Goal: Task Accomplishment & Management: Use online tool/utility

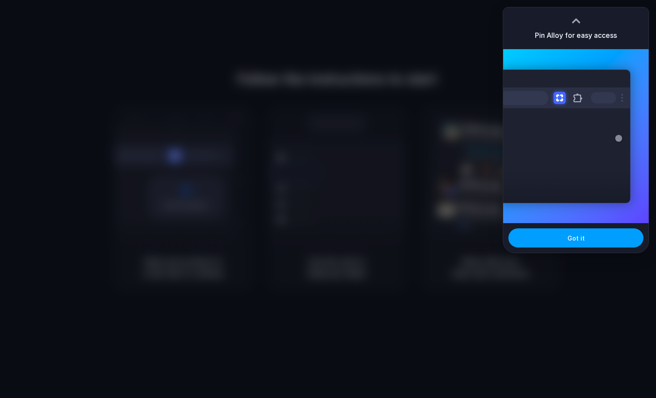
click at [577, 236] on span "Got it" at bounding box center [576, 237] width 17 height 9
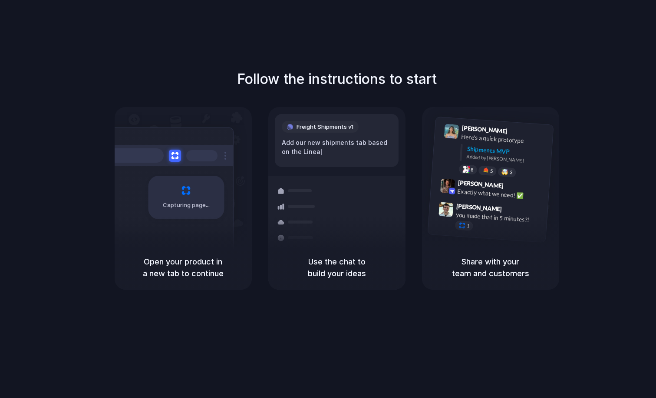
click at [639, 66] on div "Follow the instructions to start Capturing page Open your product in a new tab …" at bounding box center [337, 207] width 674 height 415
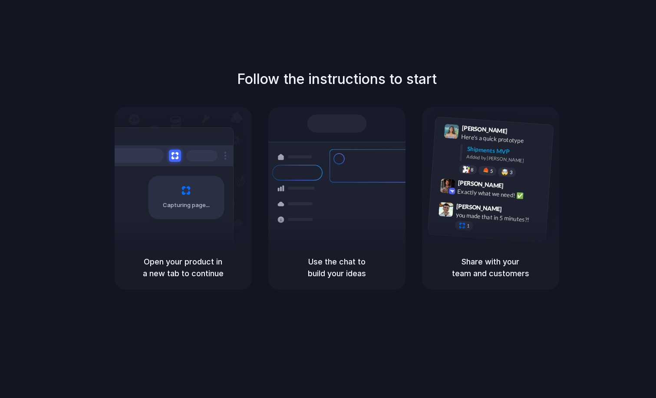
click at [382, 212] on div "Priority • 2-day • Dispatched" at bounding box center [396, 215] width 94 height 7
click at [342, 265] on h5 "Use the chat to build your ideas" at bounding box center [337, 266] width 116 height 23
click at [456, 249] on div "Share with your team and customers" at bounding box center [490, 267] width 137 height 44
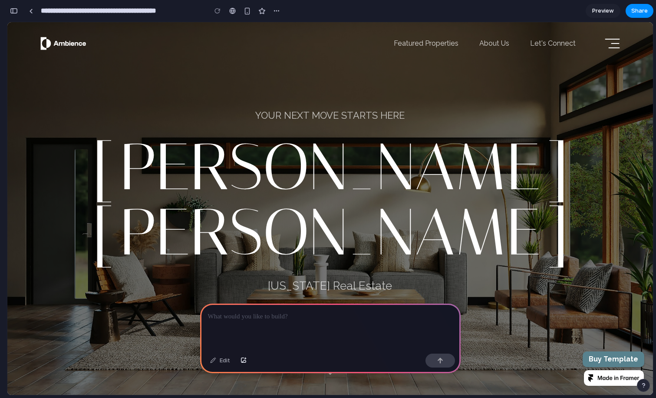
click at [264, 200] on span "[PERSON_NAME]" at bounding box center [330, 167] width 477 height 65
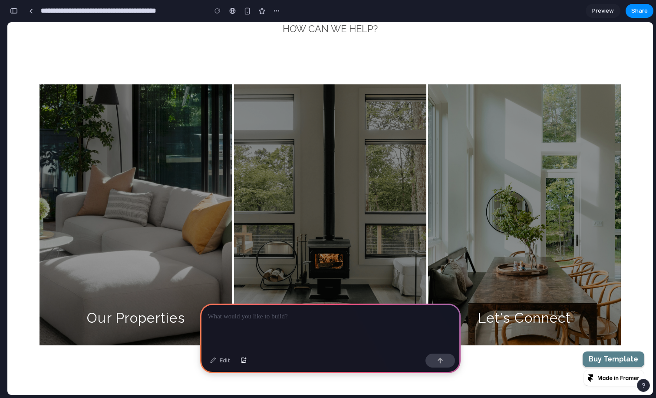
scroll to position [424, 0]
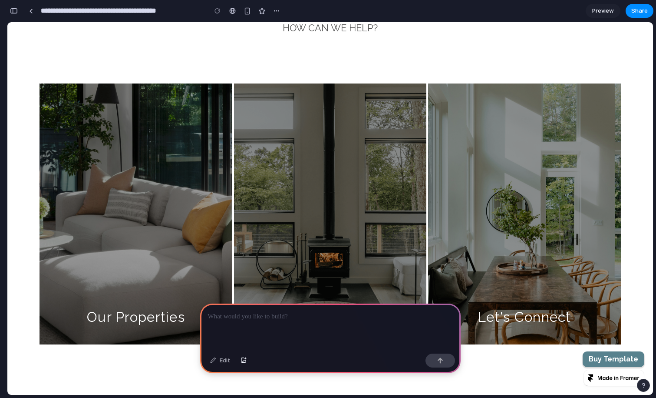
click at [293, 244] on div at bounding box center [330, 213] width 192 height 261
click at [243, 320] on p at bounding box center [330, 316] width 245 height 10
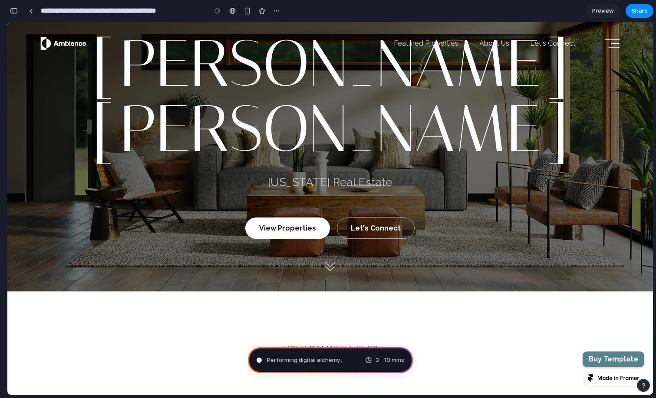
scroll to position [0, 0]
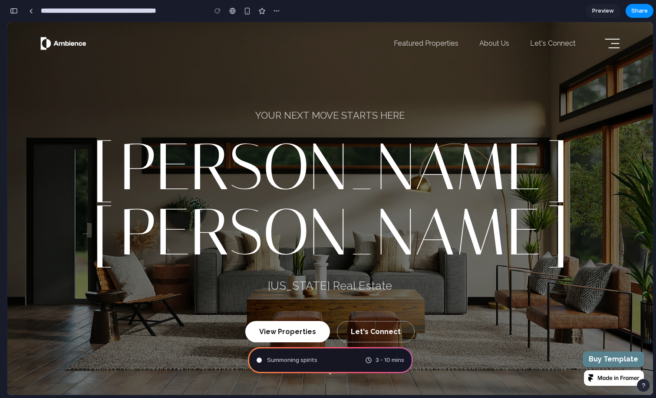
type input "**********"
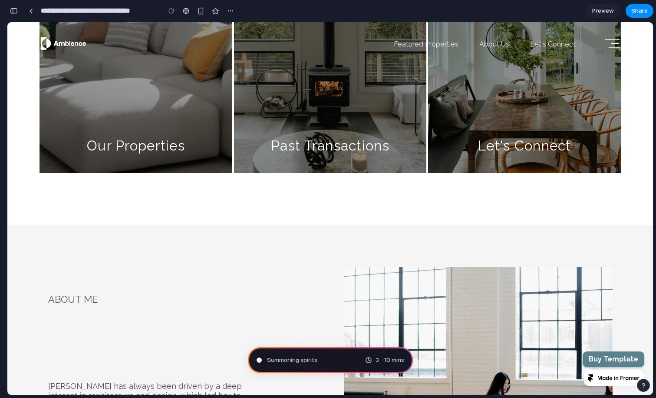
scroll to position [594, 0]
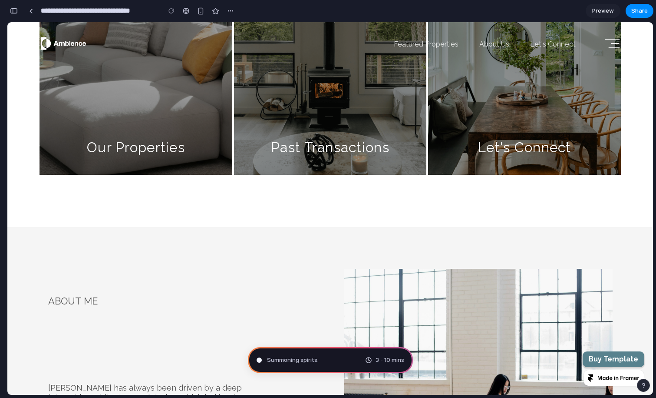
click at [354, 134] on div at bounding box center [330, 44] width 192 height 261
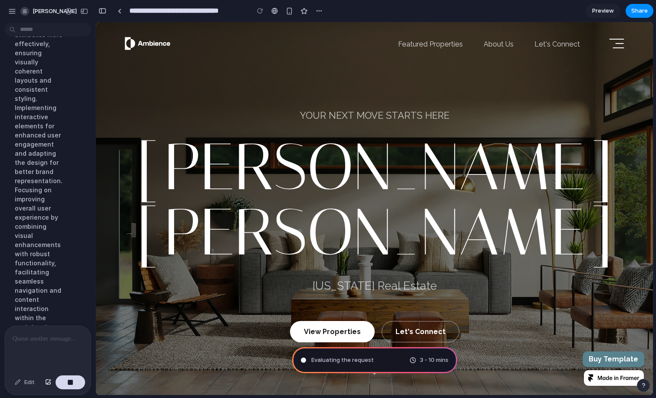
scroll to position [274, 0]
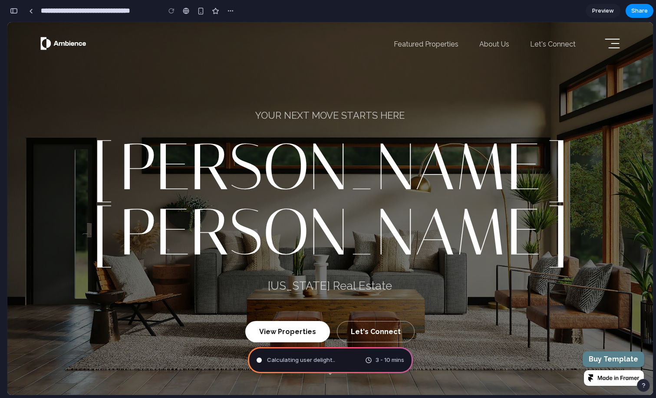
click at [14, 12] on div "button" at bounding box center [14, 11] width 8 height 6
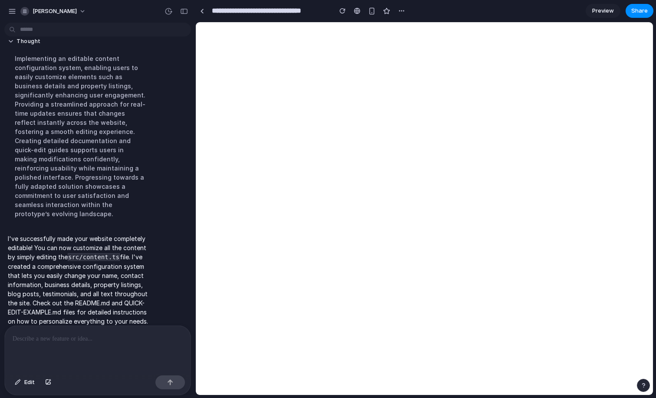
scroll to position [0, 0]
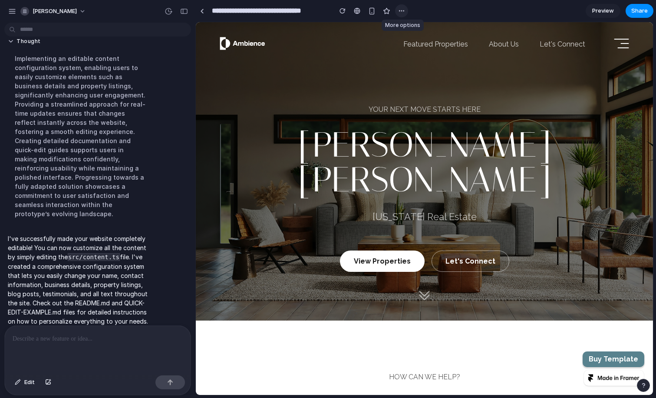
click at [404, 13] on div "button" at bounding box center [401, 10] width 7 height 7
click at [415, 13] on div "Duplicate Delete" at bounding box center [328, 199] width 656 height 398
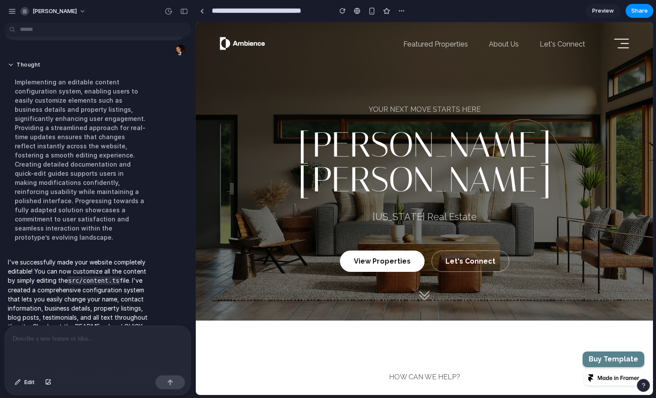
scroll to position [29, 0]
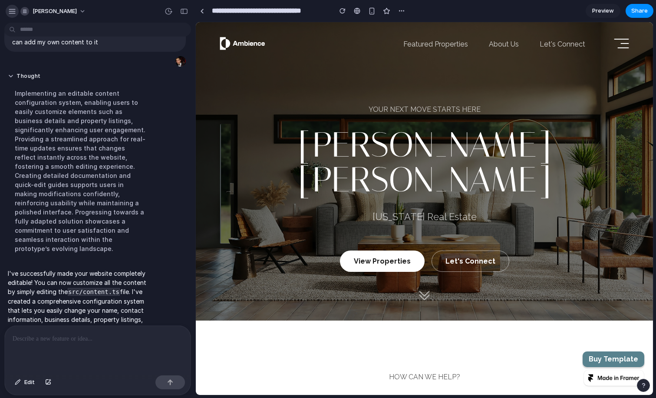
click at [13, 14] on div "button" at bounding box center [12, 11] width 8 height 8
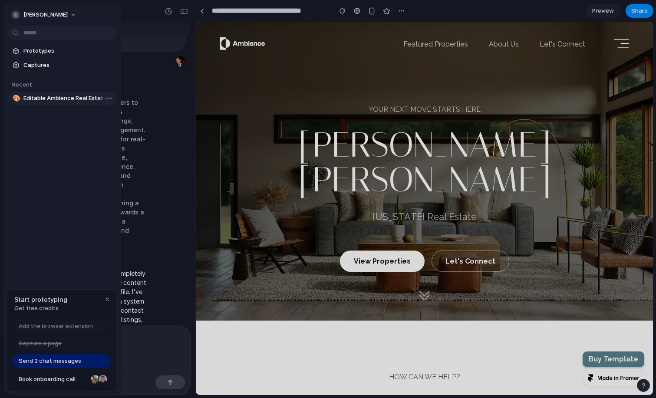
click at [36, 97] on span "Editable Ambience Real Estate Site" at bounding box center [67, 98] width 89 height 9
click at [111, 99] on body "[PERSON_NAME] I would like to copy this website and make it editable so I can a…" at bounding box center [328, 199] width 656 height 398
click at [86, 128] on div "Open in new tab Copy link Delete" at bounding box center [328, 199] width 656 height 398
click at [70, 14] on button "[PERSON_NAME]" at bounding box center [44, 15] width 73 height 14
click at [67, 35] on li "Settings" at bounding box center [46, 34] width 72 height 14
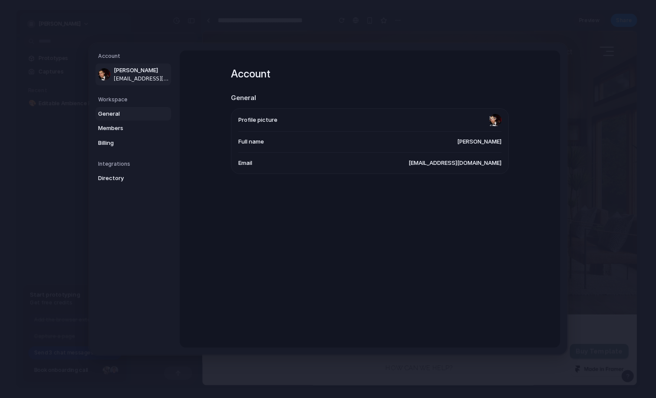
click at [127, 113] on span "General" at bounding box center [126, 113] width 56 height 9
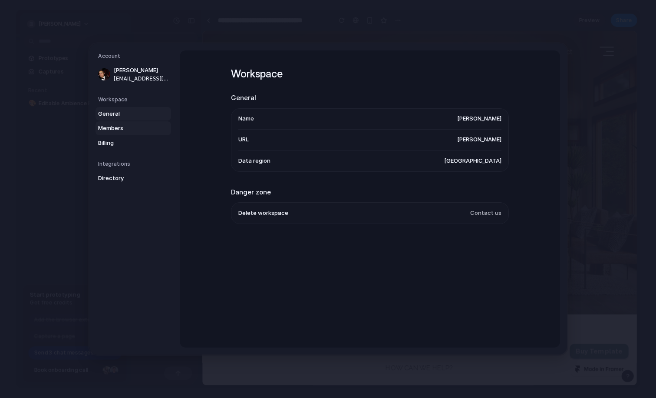
click at [127, 126] on span "Members" at bounding box center [126, 128] width 56 height 9
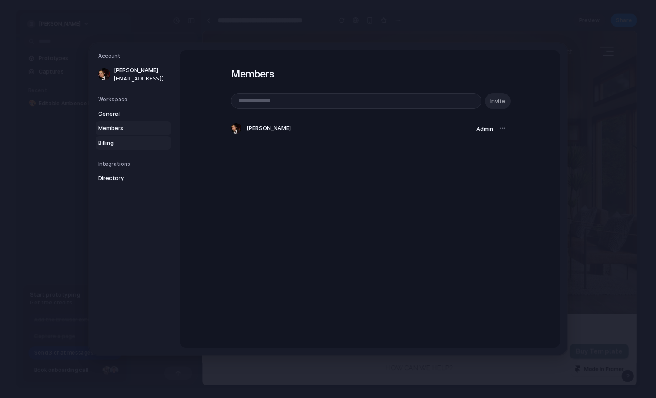
click at [125, 140] on span "Billing" at bounding box center [126, 143] width 56 height 9
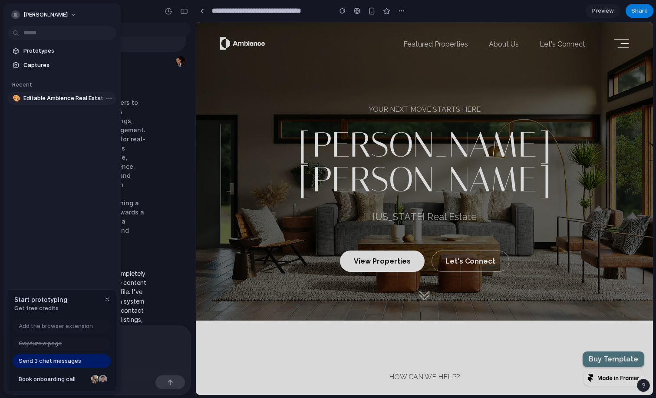
click at [85, 100] on span "Editable Ambience Real Estate Site" at bounding box center [67, 98] width 89 height 9
click at [109, 98] on body "[PERSON_NAME] I would like to copy this website and make it editable so I can a…" at bounding box center [328, 199] width 656 height 398
click at [85, 96] on div "Open in new tab Copy link Delete" at bounding box center [328, 199] width 656 height 398
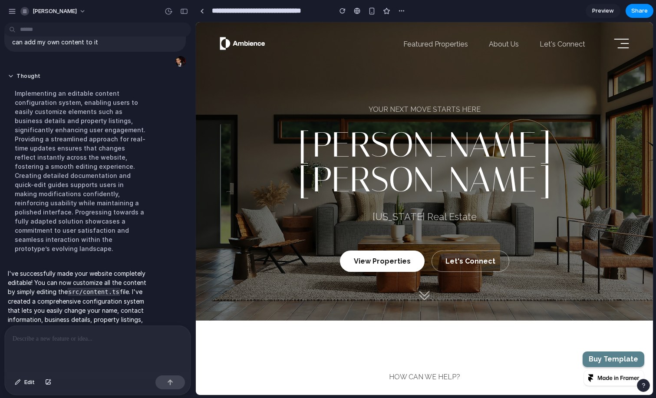
scroll to position [64, 0]
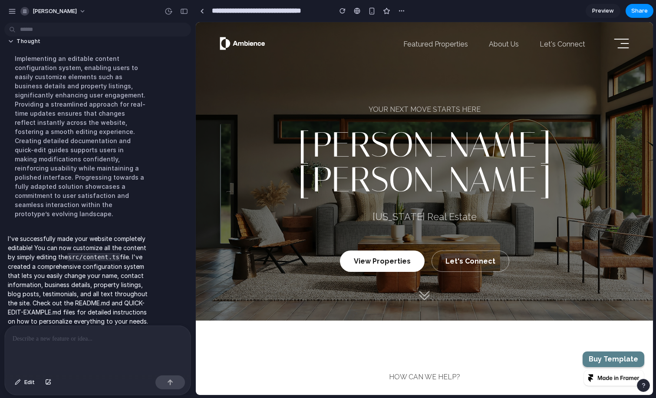
click at [457, 257] on p "Let's Connect" at bounding box center [471, 261] width 50 height 8
click at [76, 348] on div at bounding box center [98, 348] width 186 height 46
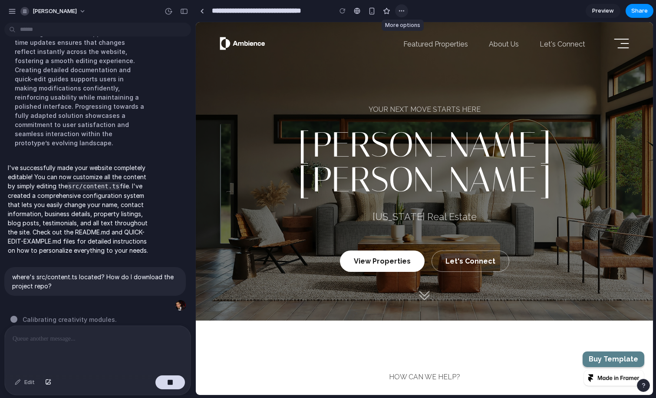
click at [398, 11] on button "button" at bounding box center [401, 10] width 13 height 13
click at [419, 9] on div "Duplicate Delete" at bounding box center [328, 199] width 656 height 398
click at [387, 162] on span "[PERSON_NAME]" at bounding box center [424, 144] width 253 height 35
click at [392, 162] on span "[PERSON_NAME]" at bounding box center [424, 144] width 253 height 35
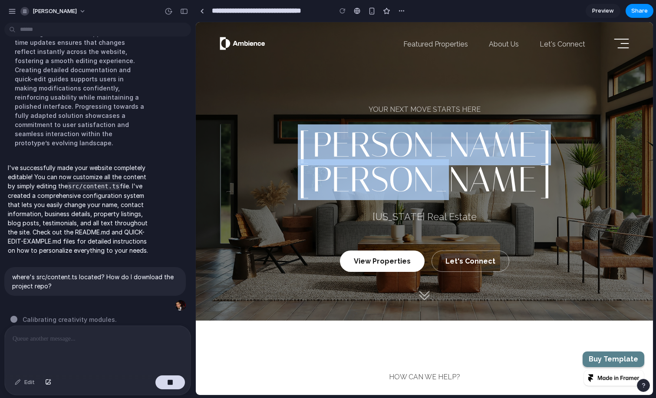
click at [392, 162] on span "[PERSON_NAME]" at bounding box center [424, 144] width 253 height 35
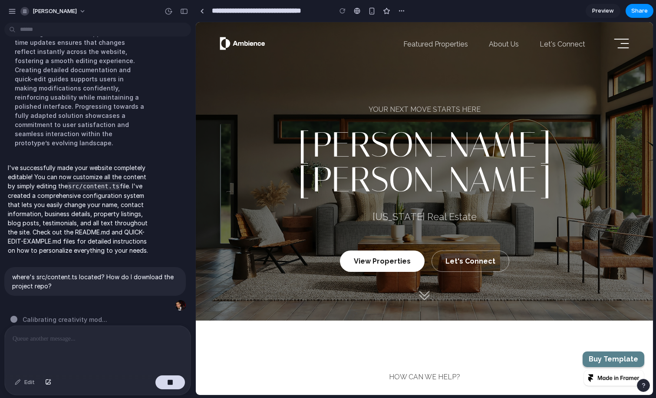
click at [402, 162] on span "[PERSON_NAME]" at bounding box center [424, 144] width 253 height 35
click at [618, 38] on div at bounding box center [621, 44] width 17 height 22
click at [623, 45] on div at bounding box center [621, 44] width 17 height 22
click at [81, 10] on button "[PERSON_NAME]" at bounding box center [53, 11] width 73 height 14
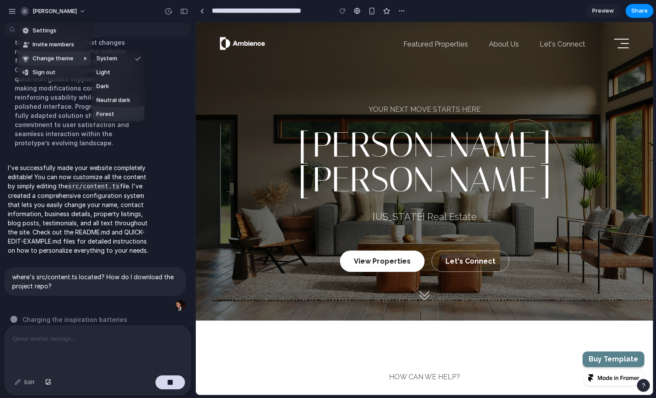
click at [97, 163] on div "Settings Invite members Change theme Sign out" at bounding box center [328, 199] width 656 height 398
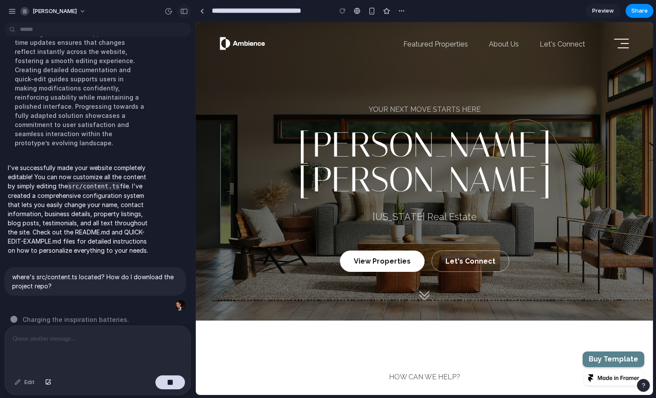
click at [179, 15] on button "button" at bounding box center [184, 11] width 14 height 14
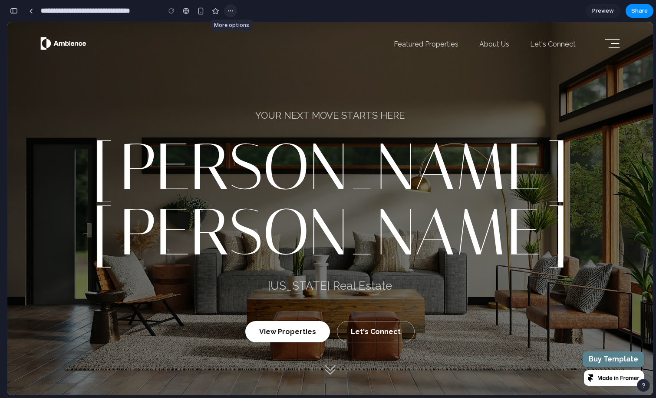
click at [228, 14] on button "button" at bounding box center [230, 10] width 13 height 13
click at [259, 11] on div "Duplicate Delete" at bounding box center [328, 199] width 656 height 398
click at [11, 10] on div "button" at bounding box center [14, 11] width 8 height 6
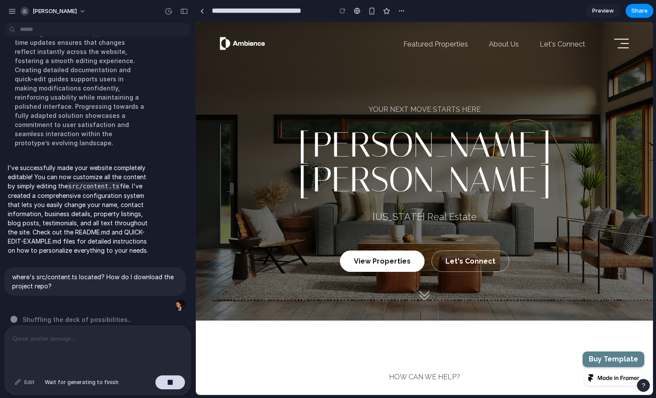
click at [33, 382] on div "Edit" at bounding box center [24, 382] width 29 height 14
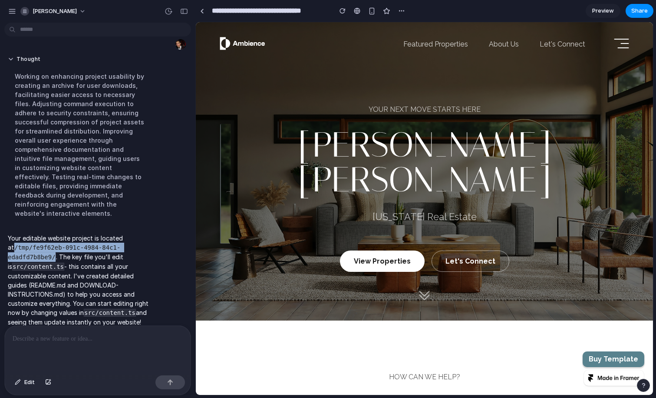
drag, startPoint x: 10, startPoint y: 238, endPoint x: 54, endPoint y: 245, distance: 45.4
click at [54, 245] on code "/tmp/fe9f62eb-091c-4984-84c1-edadfd7b8be9/" at bounding box center [64, 251] width 113 height 17
copy code "/tmp/fe9f62eb-091c-4984-84c1-edadfd7b8be9/"
click at [82, 9] on button "[PERSON_NAME]" at bounding box center [53, 11] width 73 height 14
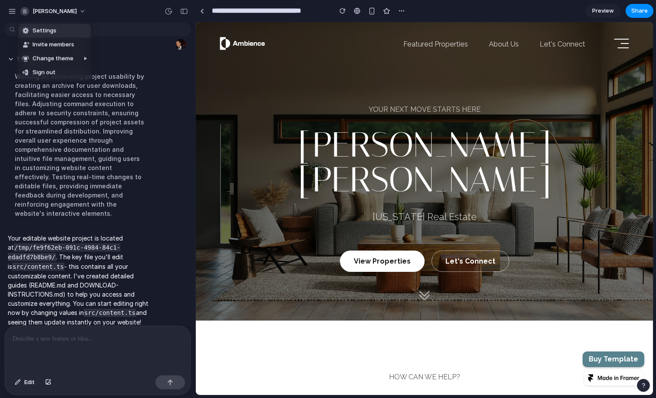
click at [11, 7] on div "Settings Invite members Change theme Sign out" at bounding box center [328, 199] width 656 height 398
click at [12, 12] on div "button" at bounding box center [12, 11] width 8 height 8
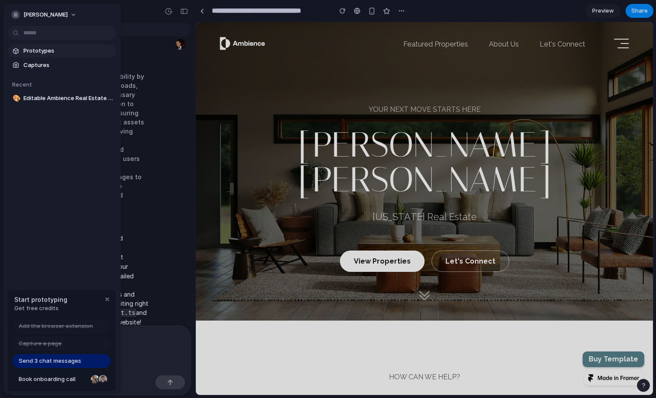
click at [33, 52] on span "Prototypes" at bounding box center [67, 50] width 89 height 9
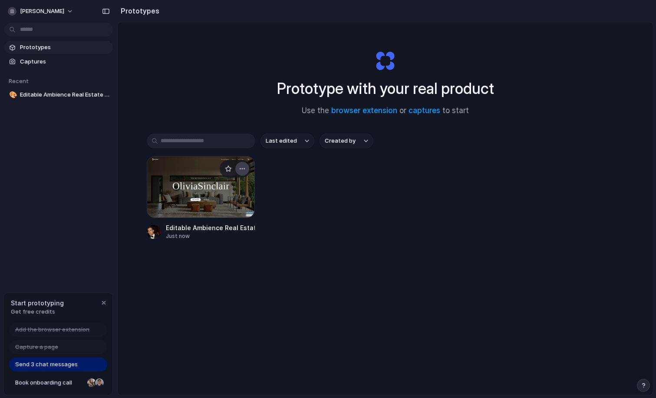
click at [243, 168] on div "button" at bounding box center [242, 168] width 7 height 7
click at [199, 171] on div "Open in new tab Rename Copy link Delete" at bounding box center [328, 199] width 656 height 398
click at [195, 178] on div at bounding box center [201, 187] width 109 height 62
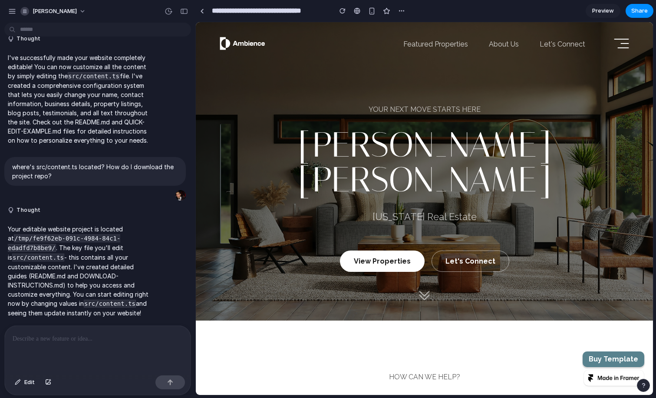
click at [262, 50] on img at bounding box center [243, 43] width 48 height 15
click at [254, 42] on img at bounding box center [243, 43] width 48 height 15
click at [382, 33] on div "Featured Properties About Us Let's Connect" at bounding box center [449, 44] width 364 height 22
click at [410, 45] on p "Featured Properties" at bounding box center [435, 44] width 65 height 8
click at [405, 13] on button "button" at bounding box center [401, 10] width 13 height 13
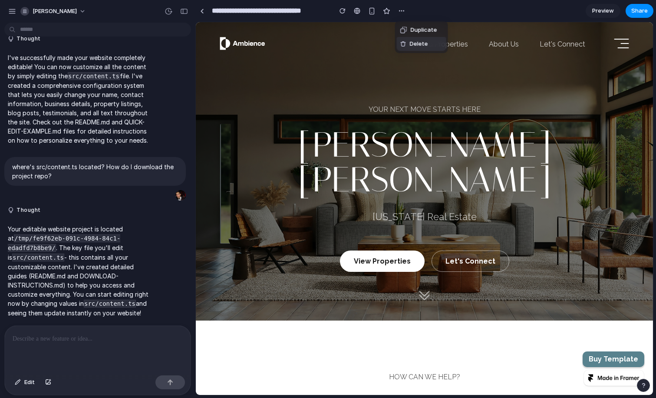
click at [409, 66] on div "Duplicate Delete" at bounding box center [328, 199] width 656 height 398
click at [605, 10] on span "Preview" at bounding box center [604, 11] width 22 height 9
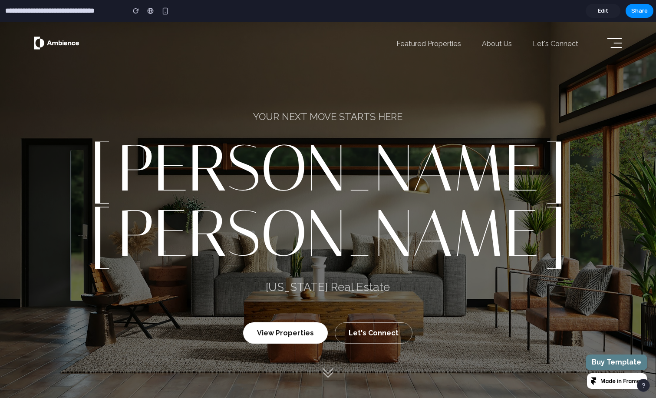
click at [457, 201] on span "[PERSON_NAME]" at bounding box center [327, 233] width 477 height 65
click at [479, 215] on span "[PERSON_NAME]" at bounding box center [327, 233] width 477 height 65
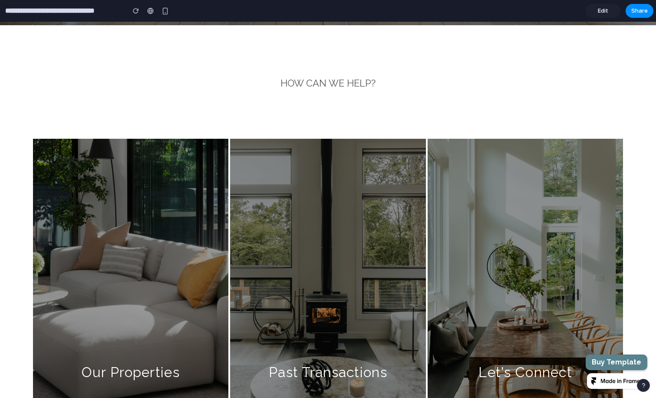
click at [348, 232] on div at bounding box center [328, 269] width 196 height 261
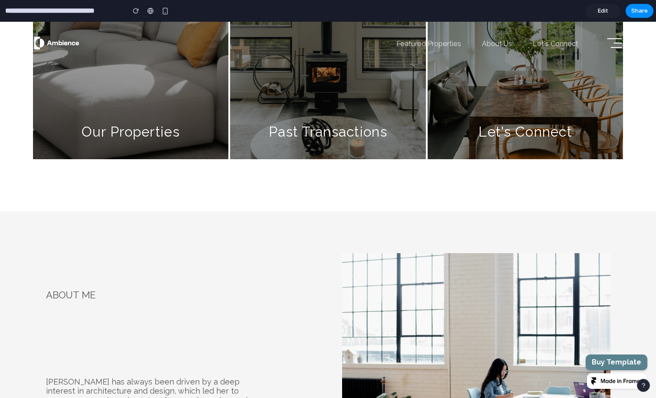
scroll to position [615, 0]
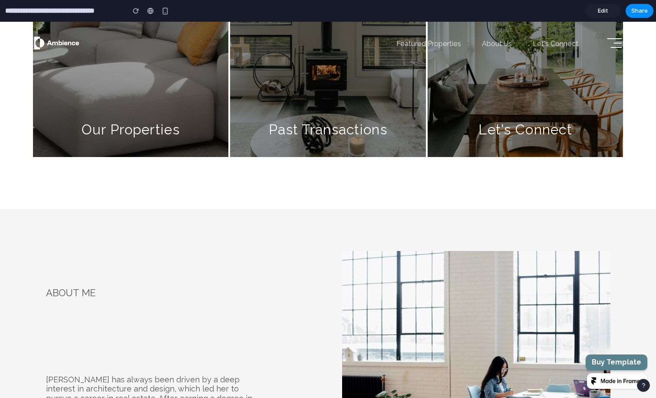
click at [603, 13] on span "Edit" at bounding box center [603, 11] width 10 height 9
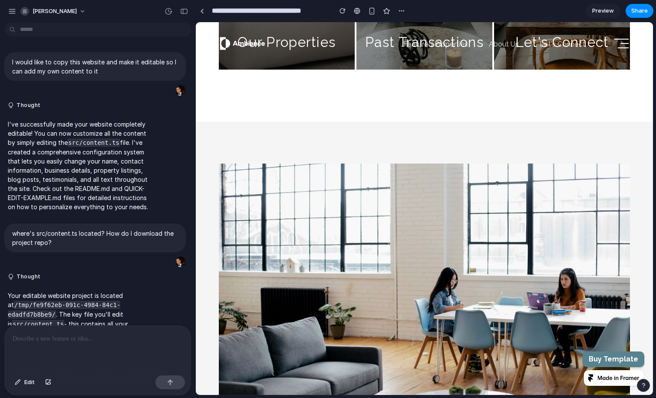
scroll to position [66, 0]
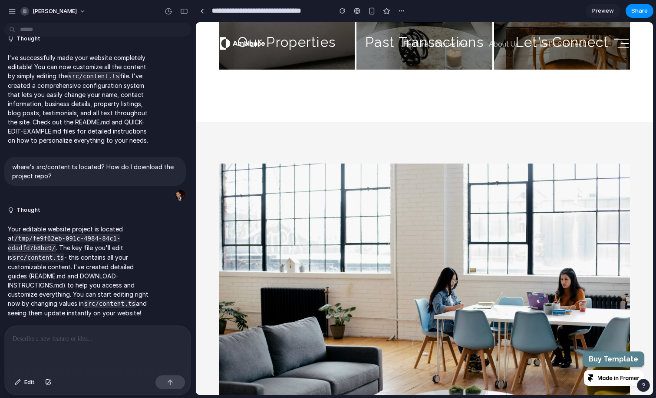
click at [312, 53] on div "Featured Properties About Us Let's Connect" at bounding box center [449, 44] width 364 height 22
click at [311, 42] on div "Featured Properties About Us Let's Connect" at bounding box center [449, 44] width 364 height 22
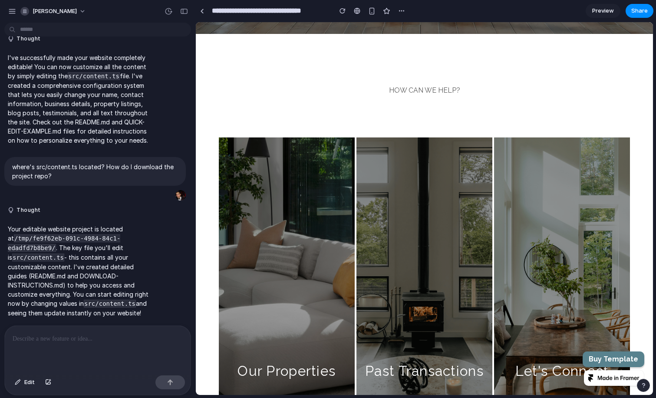
scroll to position [0, 0]
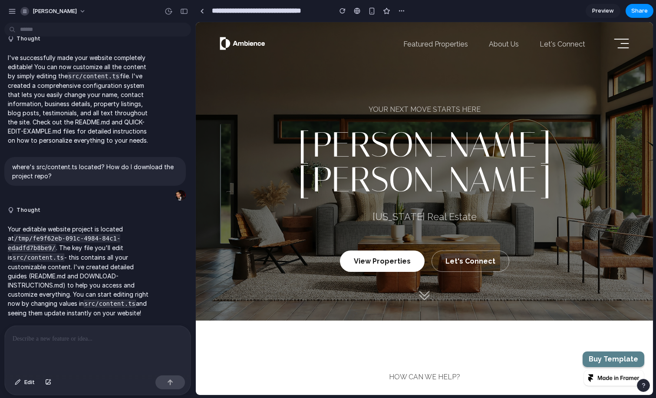
click at [605, 358] on p "Buy Template" at bounding box center [614, 359] width 50 height 8
click at [58, 10] on span "[PERSON_NAME]" at bounding box center [55, 11] width 44 height 9
click at [16, 10] on div "Settings Invite members Change theme Sign out" at bounding box center [328, 199] width 656 height 398
click at [10, 10] on div "button" at bounding box center [12, 11] width 8 height 8
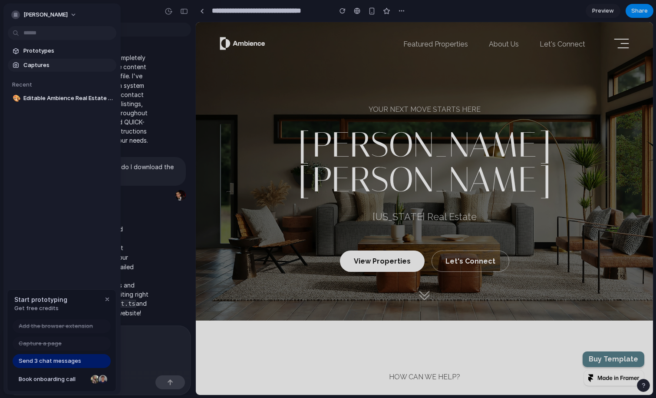
click at [40, 68] on span "Captures" at bounding box center [67, 65] width 89 height 9
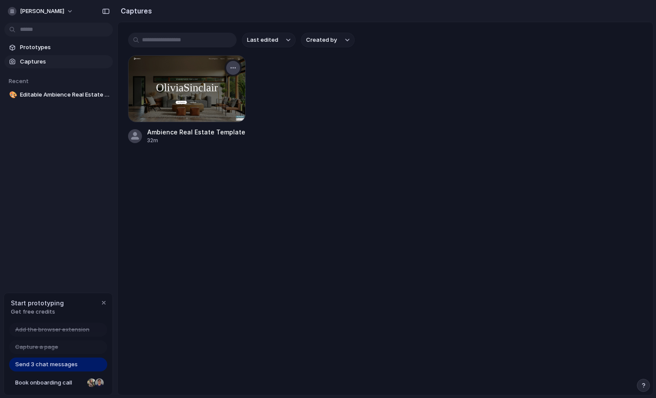
click at [236, 68] on div "button" at bounding box center [233, 67] width 7 height 7
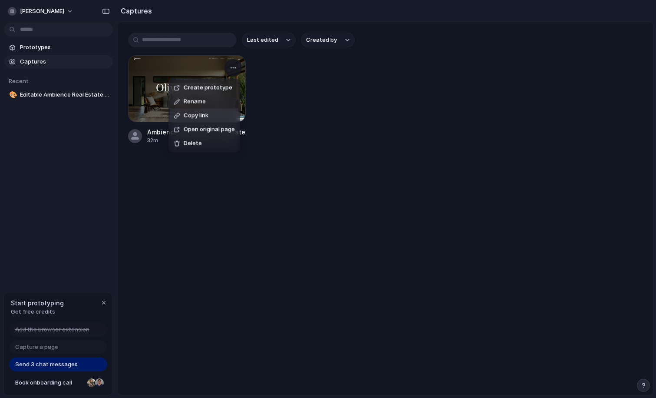
click at [323, 115] on div "Create prototype Rename Copy link Open original page Delete" at bounding box center [328, 199] width 656 height 398
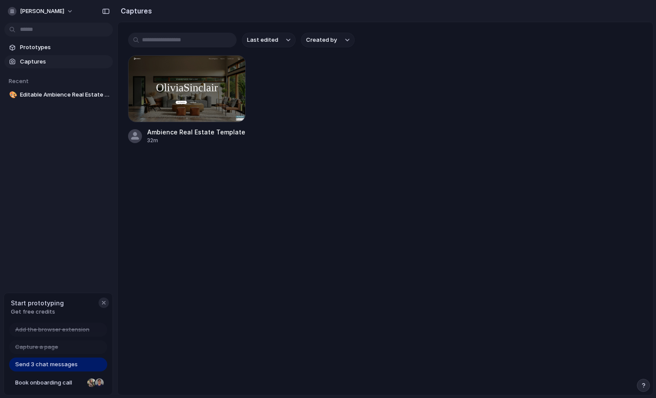
click at [102, 302] on div "button" at bounding box center [103, 302] width 7 height 7
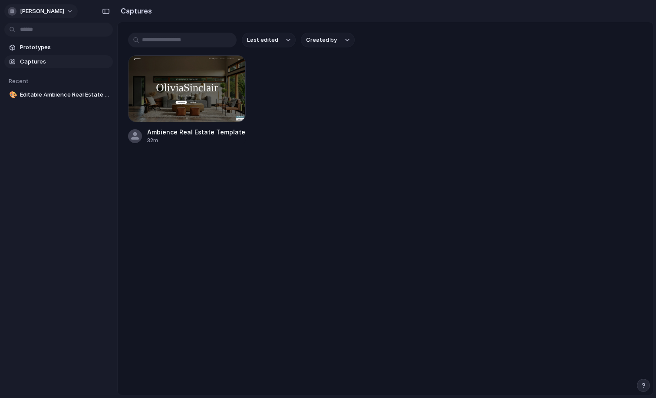
click at [16, 14] on div "[PERSON_NAME]" at bounding box center [36, 11] width 56 height 9
click at [53, 140] on div "Settings Invite members Change theme Sign out" at bounding box center [328, 199] width 656 height 398
click at [35, 50] on span "Prototypes" at bounding box center [64, 47] width 89 height 9
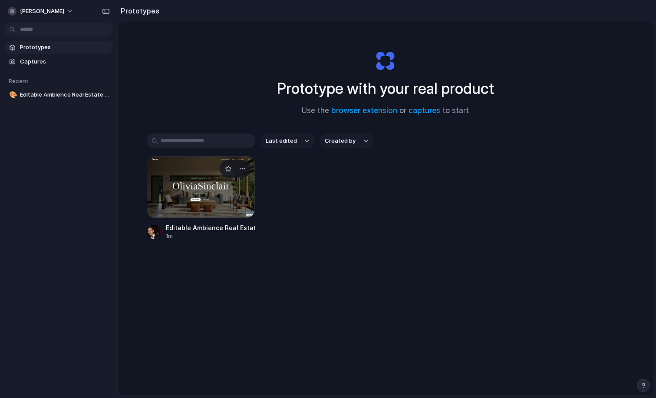
click at [212, 183] on div at bounding box center [201, 187] width 109 height 62
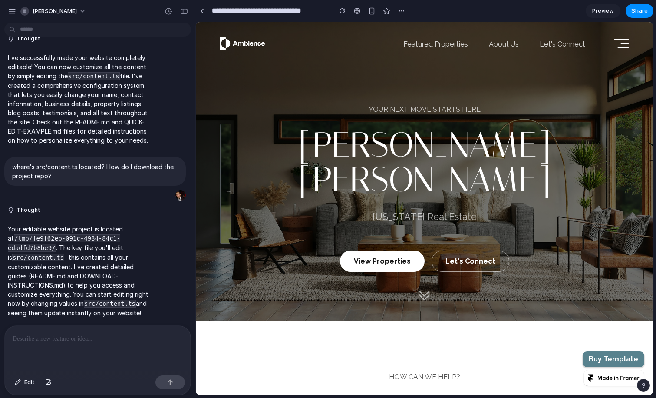
click at [429, 43] on p "Featured Properties" at bounding box center [435, 44] width 65 height 8
click at [395, 60] on nav "Featured Properties About Us Let's Connect" at bounding box center [424, 43] width 457 height 43
click at [369, 13] on div "button" at bounding box center [371, 10] width 7 height 7
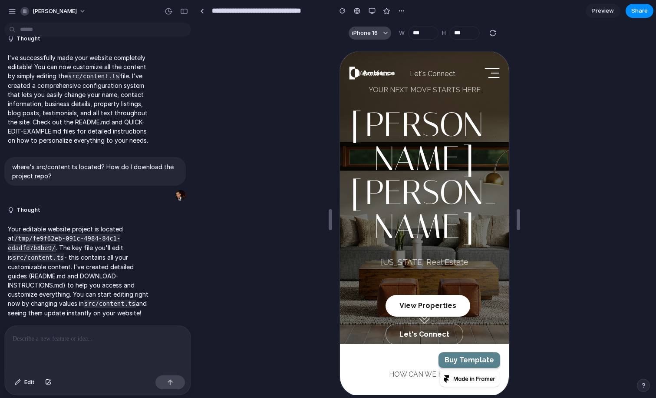
click at [378, 34] on span "iPhone 16" at bounding box center [365, 33] width 26 height 9
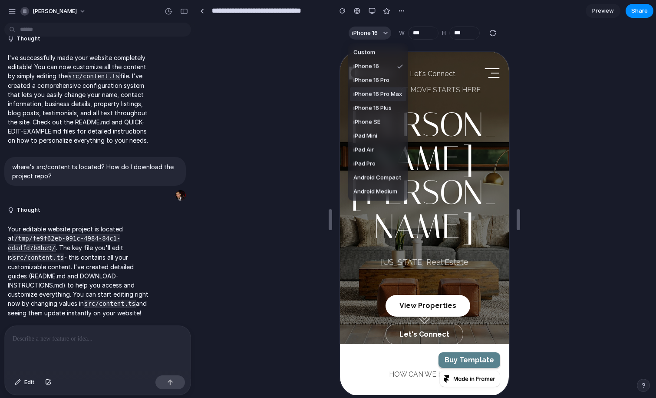
click at [392, 92] on span "iPhone 16 Pro Max" at bounding box center [378, 94] width 49 height 9
type input "***"
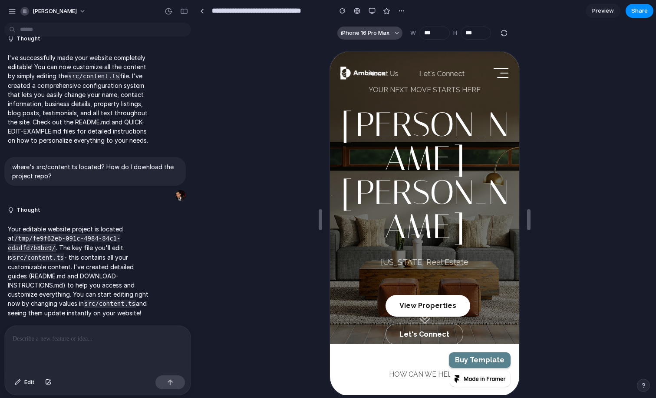
click at [386, 34] on span "iPhone 16 Pro Max" at bounding box center [365, 33] width 49 height 9
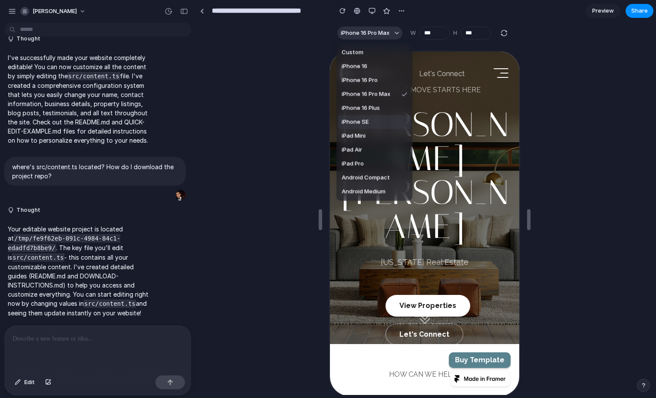
click at [390, 124] on li "iPhone SE" at bounding box center [374, 122] width 73 height 14
type input "***"
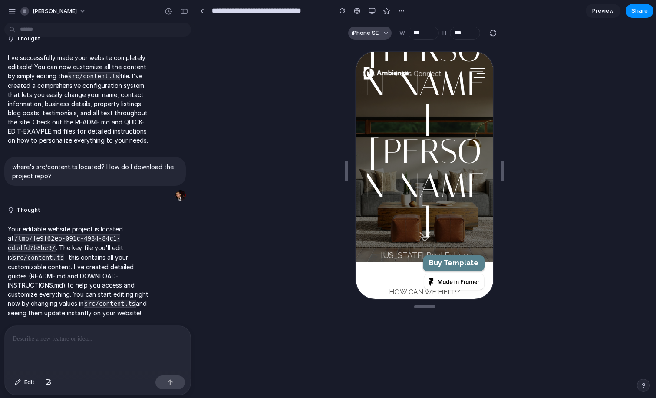
click at [385, 31] on div "button" at bounding box center [386, 33] width 4 height 4
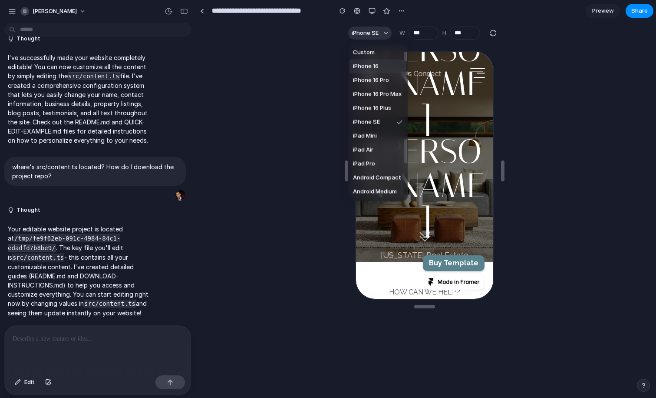
click at [382, 66] on li "iPhone 16" at bounding box center [378, 67] width 56 height 14
type input "***"
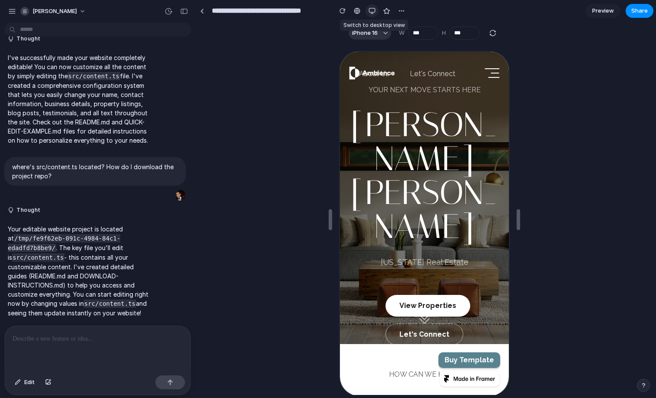
click at [369, 10] on div "button" at bounding box center [372, 10] width 7 height 7
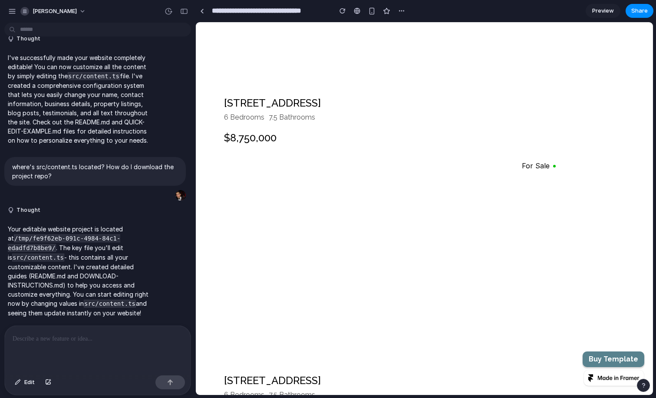
scroll to position [1744, 0]
